Goal: Information Seeking & Learning: Learn about a topic

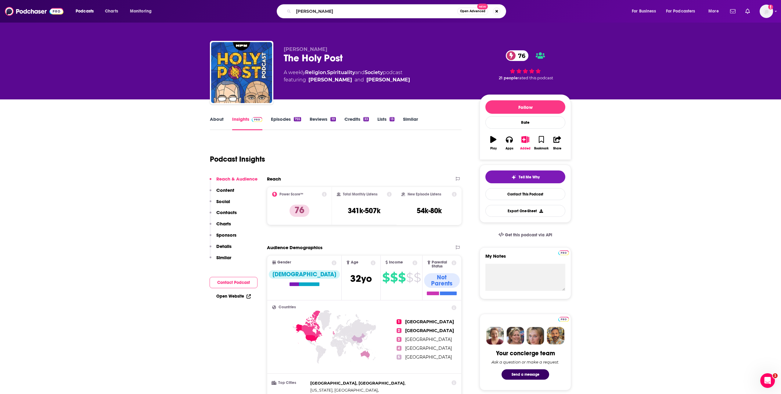
type input "[PERSON_NAME]"
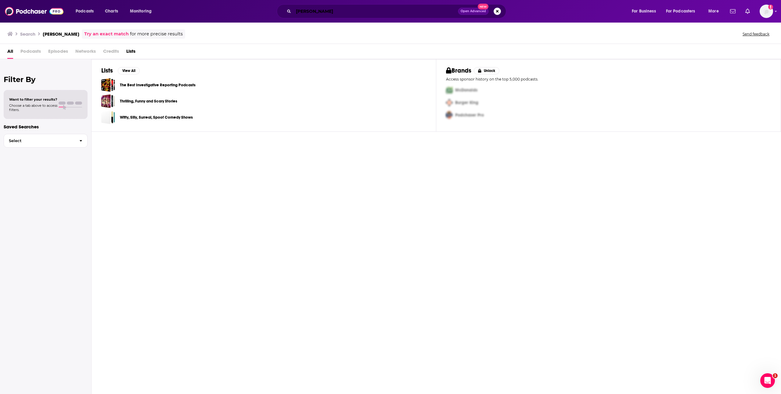
click at [371, 9] on input "[PERSON_NAME]" at bounding box center [376, 11] width 164 height 10
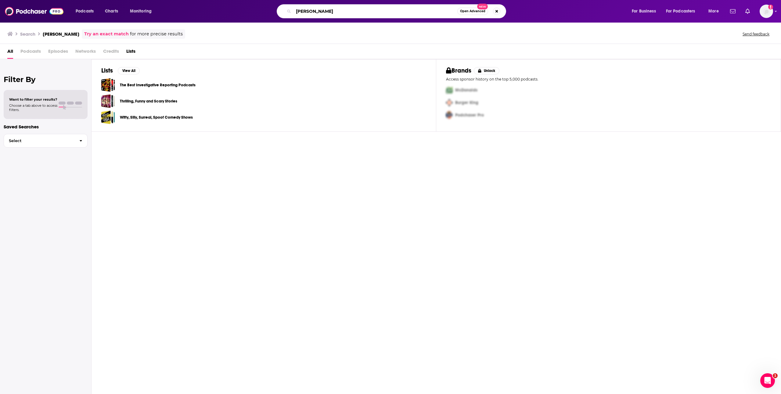
type input "[PERSON_NAME]"
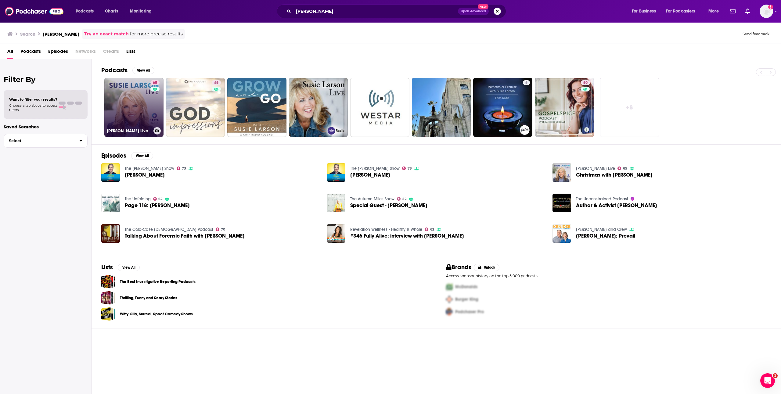
click at [148, 103] on link "65 [PERSON_NAME] Live" at bounding box center [133, 107] width 59 height 59
